Goal: Task Accomplishment & Management: Complete application form

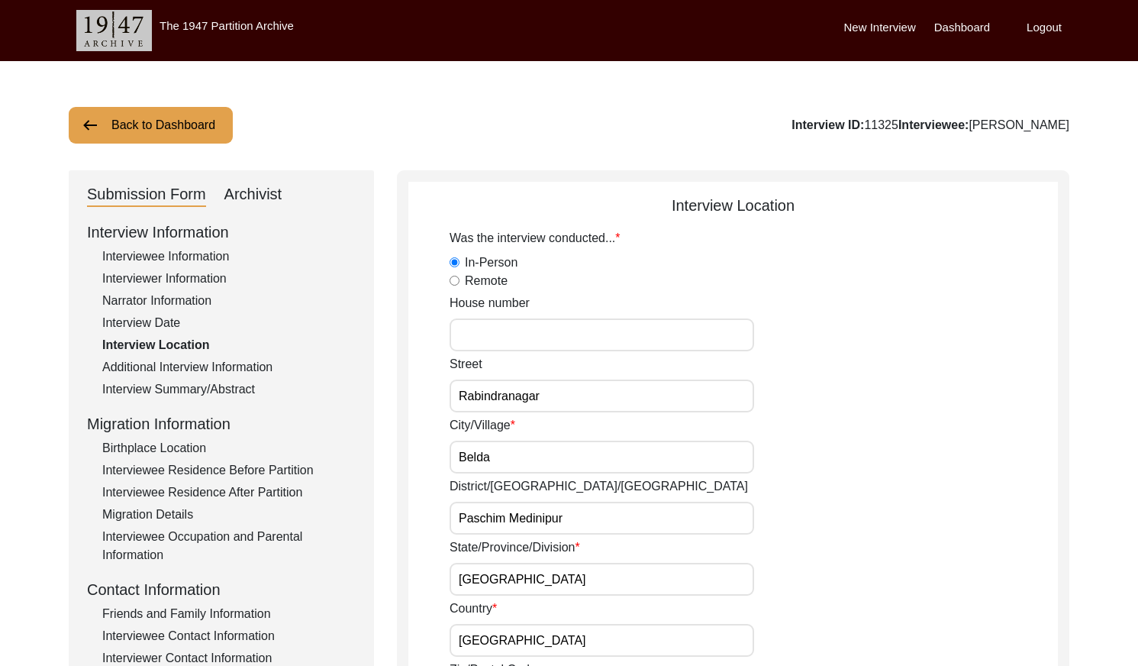
click at [169, 123] on button "Back to Dashboard" at bounding box center [151, 125] width 164 height 37
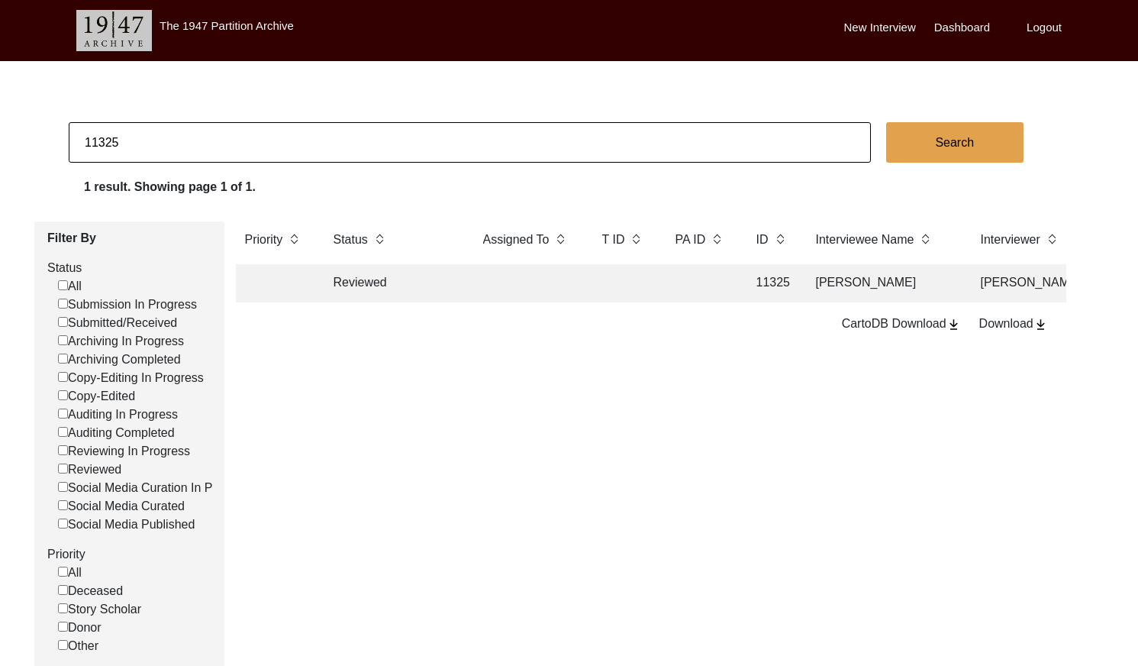
click at [250, 154] on input "11325" at bounding box center [470, 142] width 803 height 40
type input "11535"
checkbox input "false"
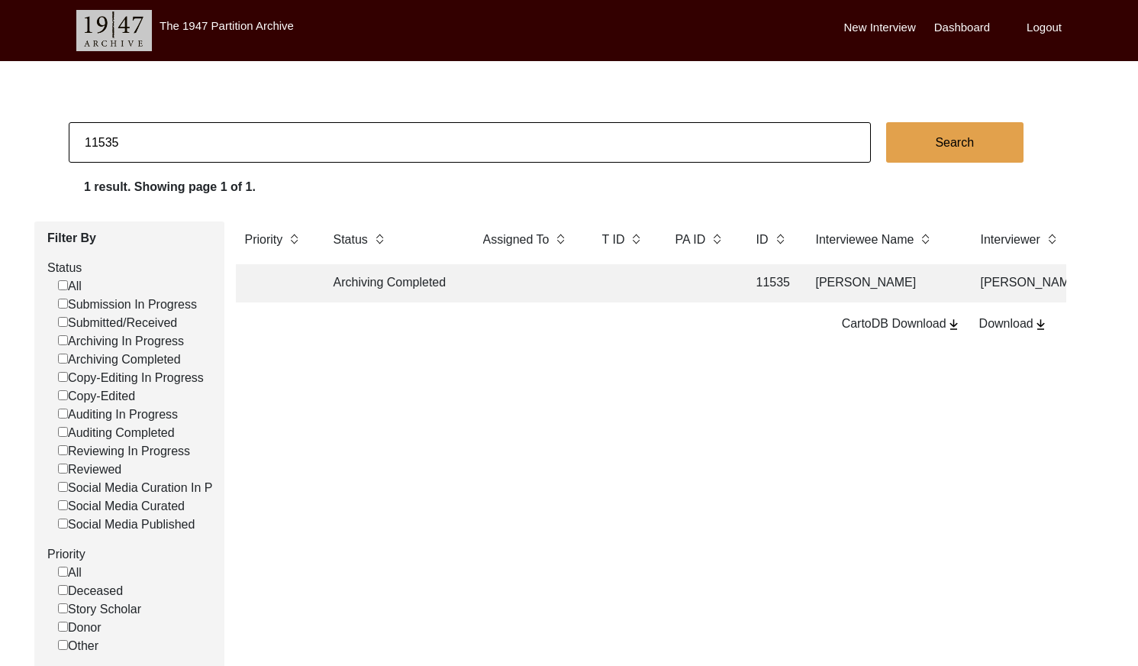
click at [615, 293] on td at bounding box center [623, 283] width 61 height 38
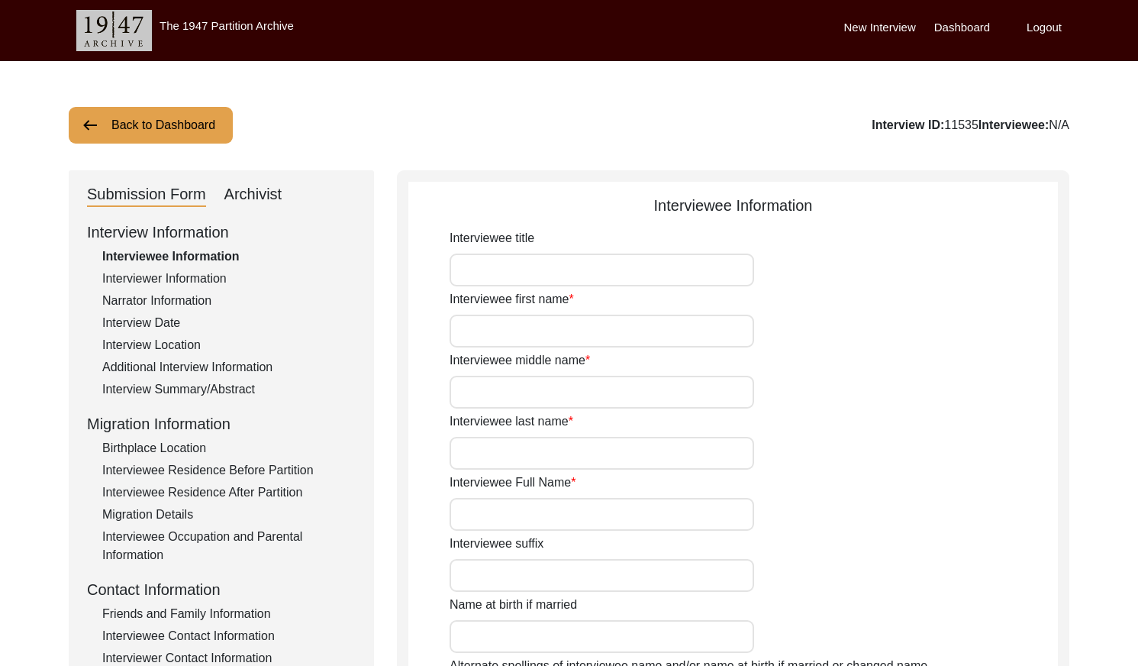
type input "Mrs."
type input "Anjali"
type input "[PERSON_NAME]"
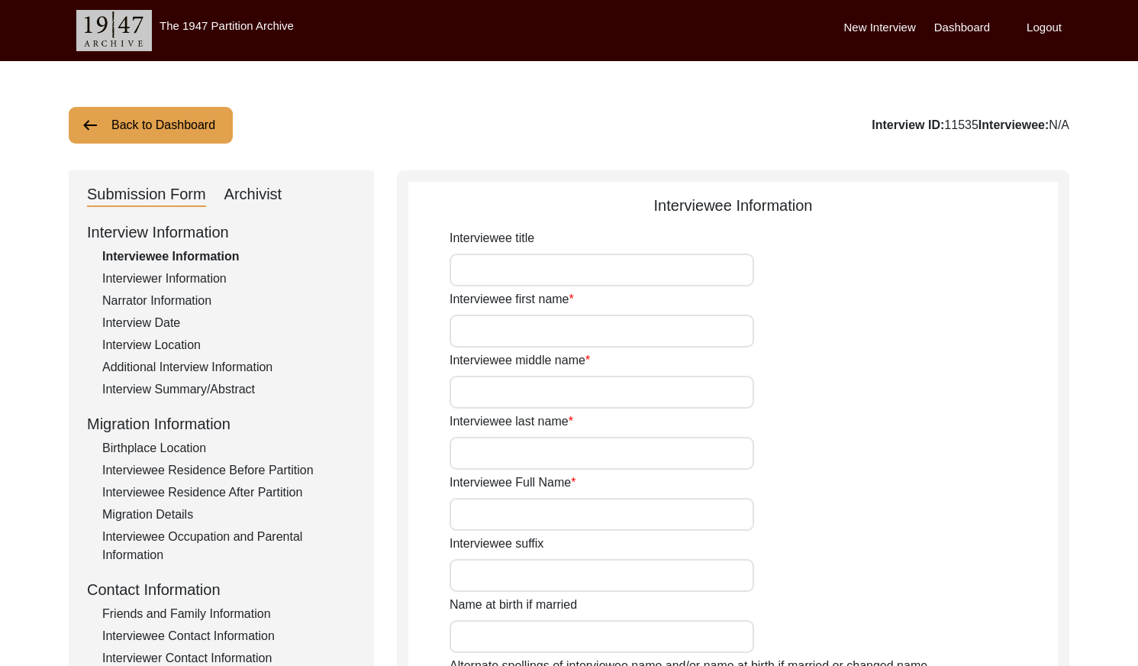
type input "[DATE]"
type input "84"
type input "[DEMOGRAPHIC_DATA]"
type input "No"
type input "Bengali"
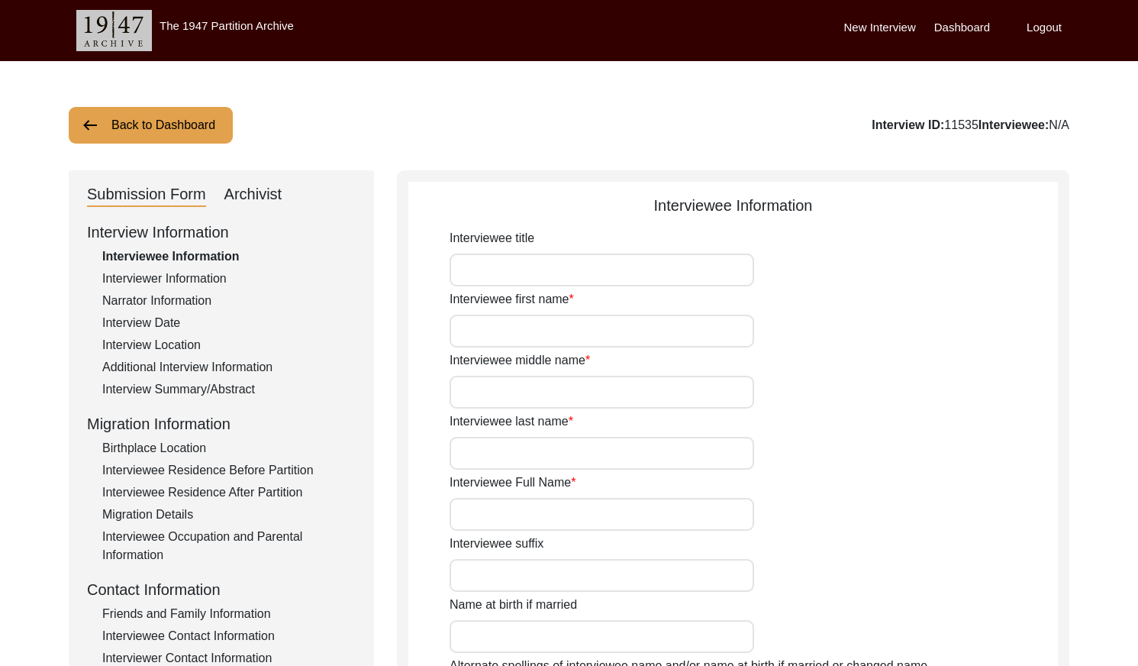
type input "[DEMOGRAPHIC_DATA]"
type input "Bengali"
drag, startPoint x: 250, startPoint y: 190, endPoint x: 279, endPoint y: 203, distance: 32.5
click at [251, 191] on div "Archivist" at bounding box center [253, 194] width 58 height 24
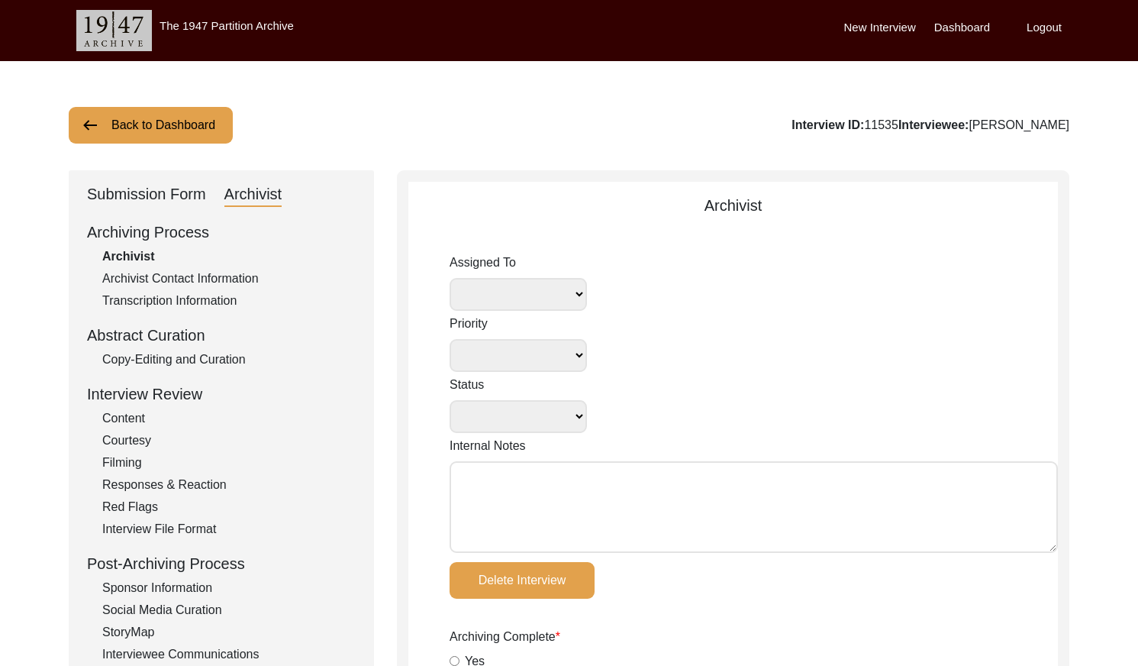
select select
select select "Archiving Completed"
type textarea "[DATE] [GEOGRAPHIC_DATA]: They uploaded them to a box folder, but now there are…"
radio input "true"
type input "[DATE]"
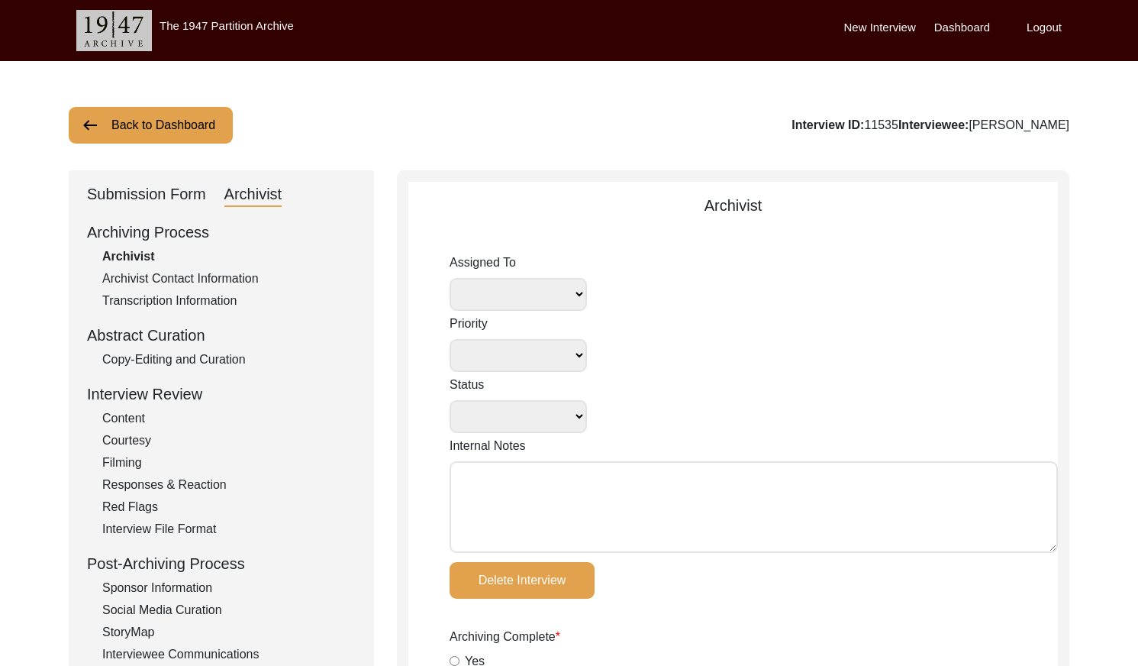
type textarea "[DATE] [GEOGRAPHIC_DATA]: Renamed photo files: - 11535_Anjali_Chatterjee_[DATE]…"
radio input "true"
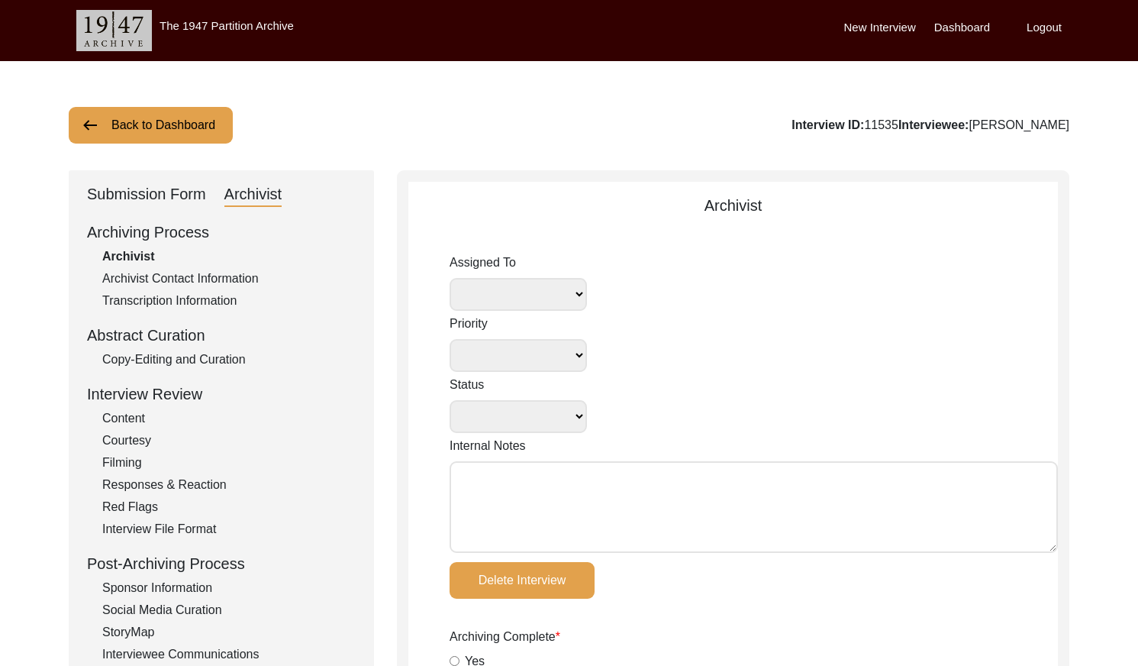
radio input "true"
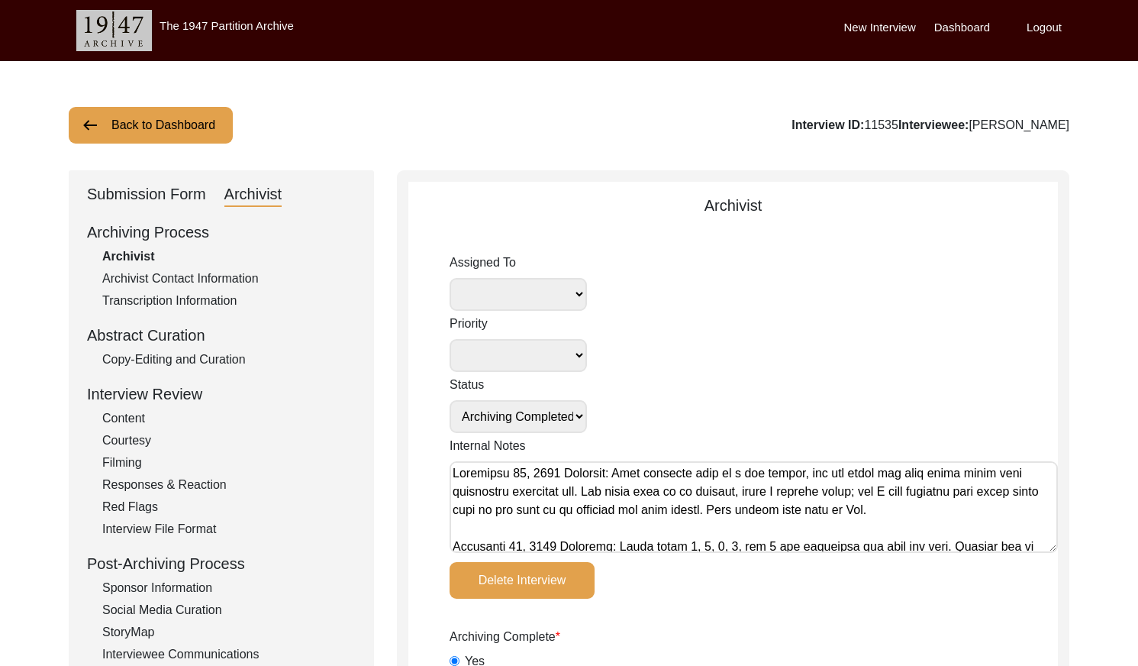
select select
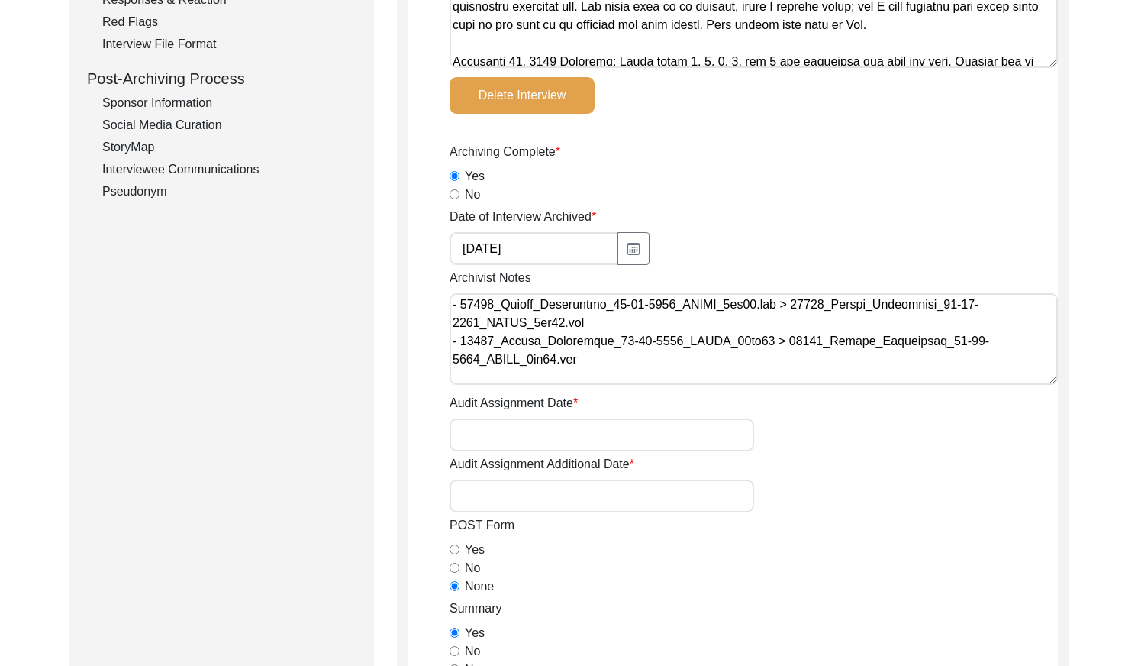
scroll to position [167, 0]
click at [723, 234] on div "[DATE]" at bounding box center [602, 248] width 305 height 33
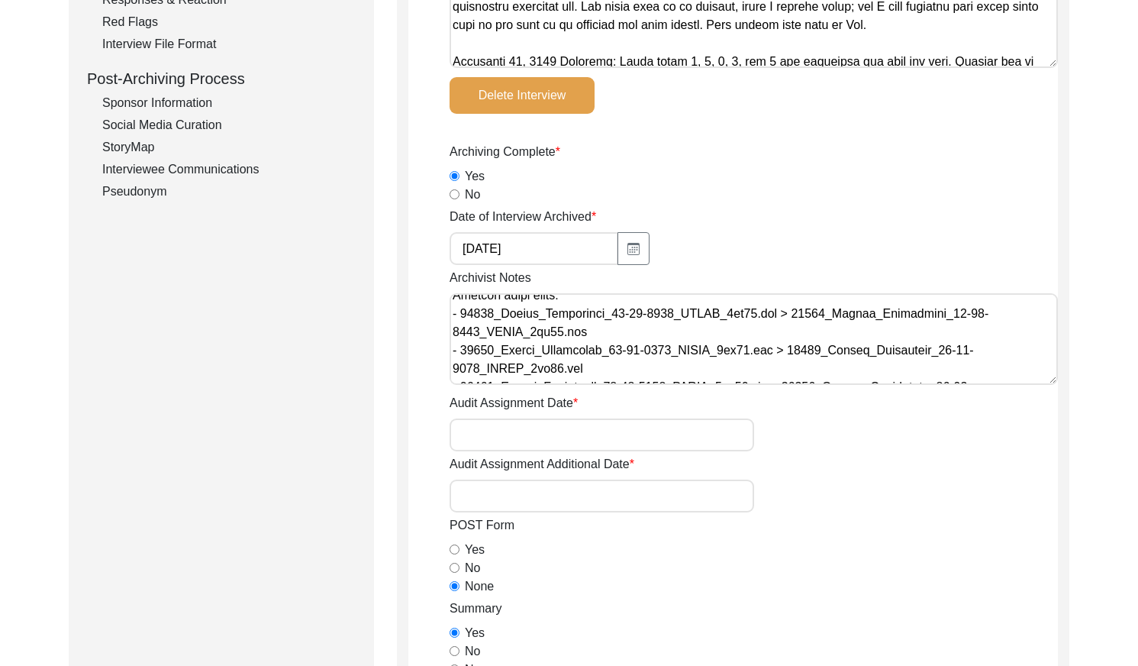
scroll to position [0, 0]
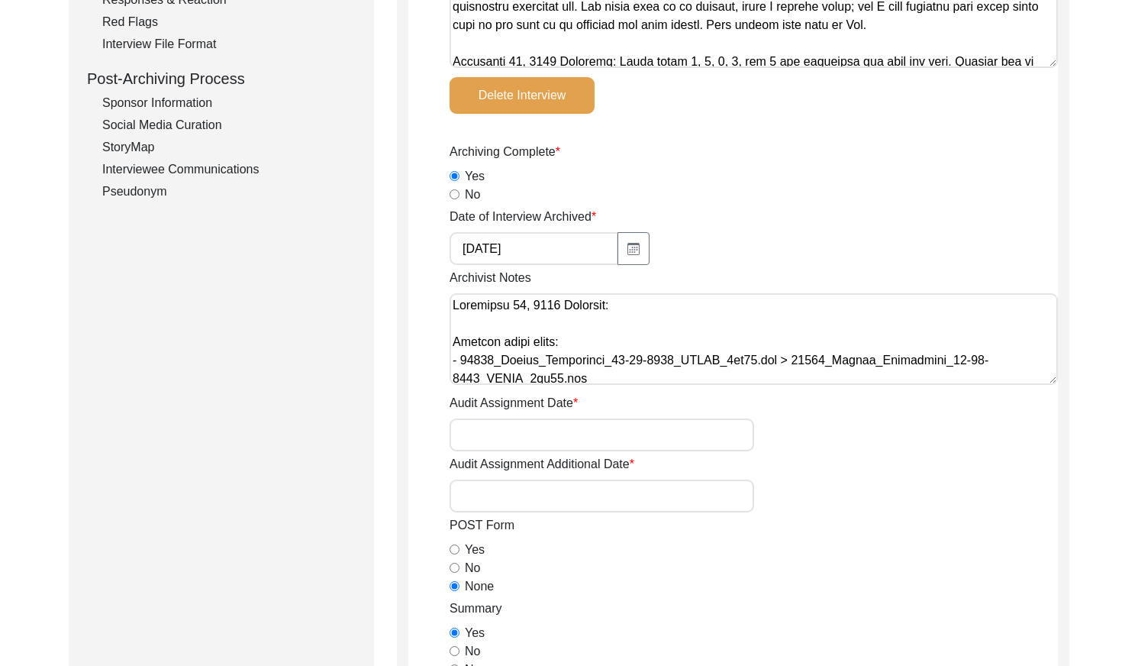
drag, startPoint x: 453, startPoint y: 306, endPoint x: 486, endPoint y: 316, distance: 35.0
click at [453, 306] on textarea "Archivist Notes" at bounding box center [754, 339] width 609 height 92
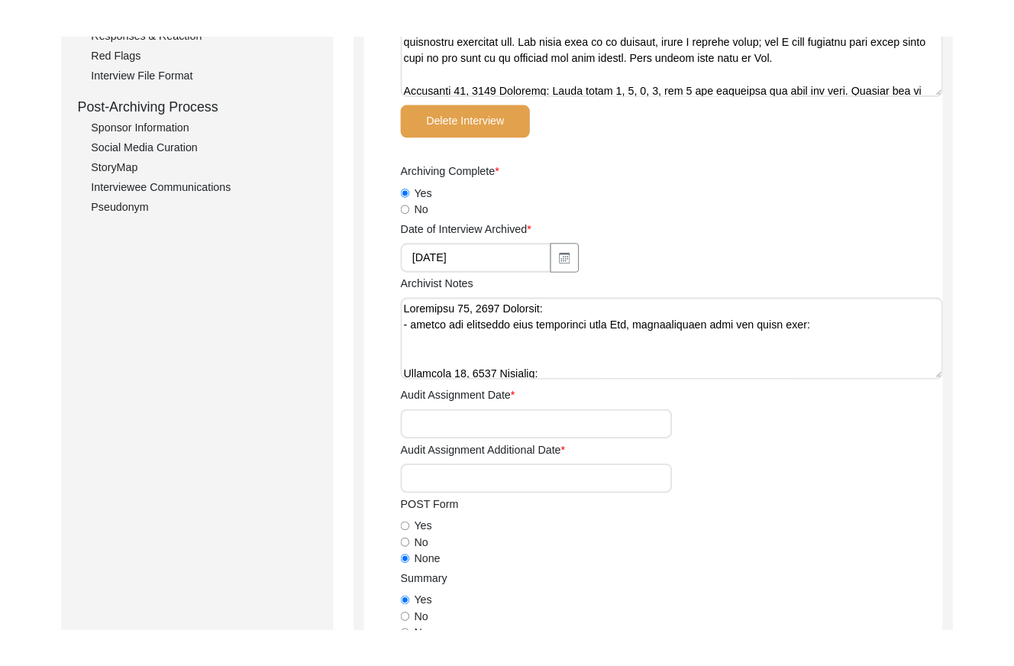
scroll to position [469, 0]
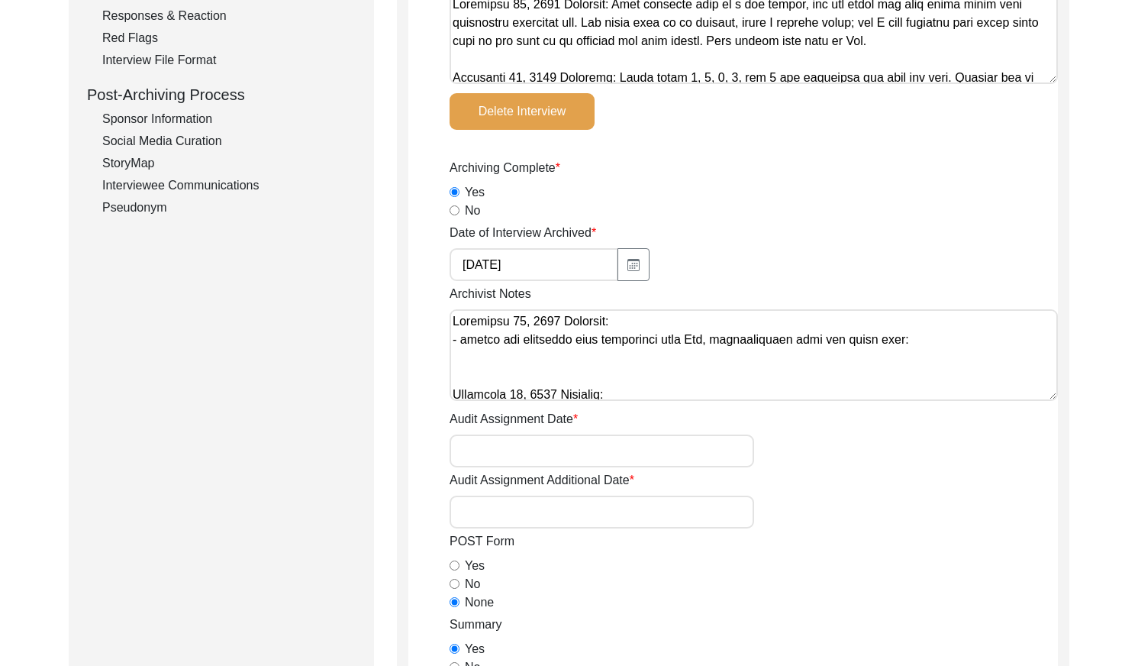
type textarea "[DATE] [GEOGRAPHIC_DATA]: - photos are corrupted when downloaded from Box, scre…"
